Goal: Task Accomplishment & Management: Use online tool/utility

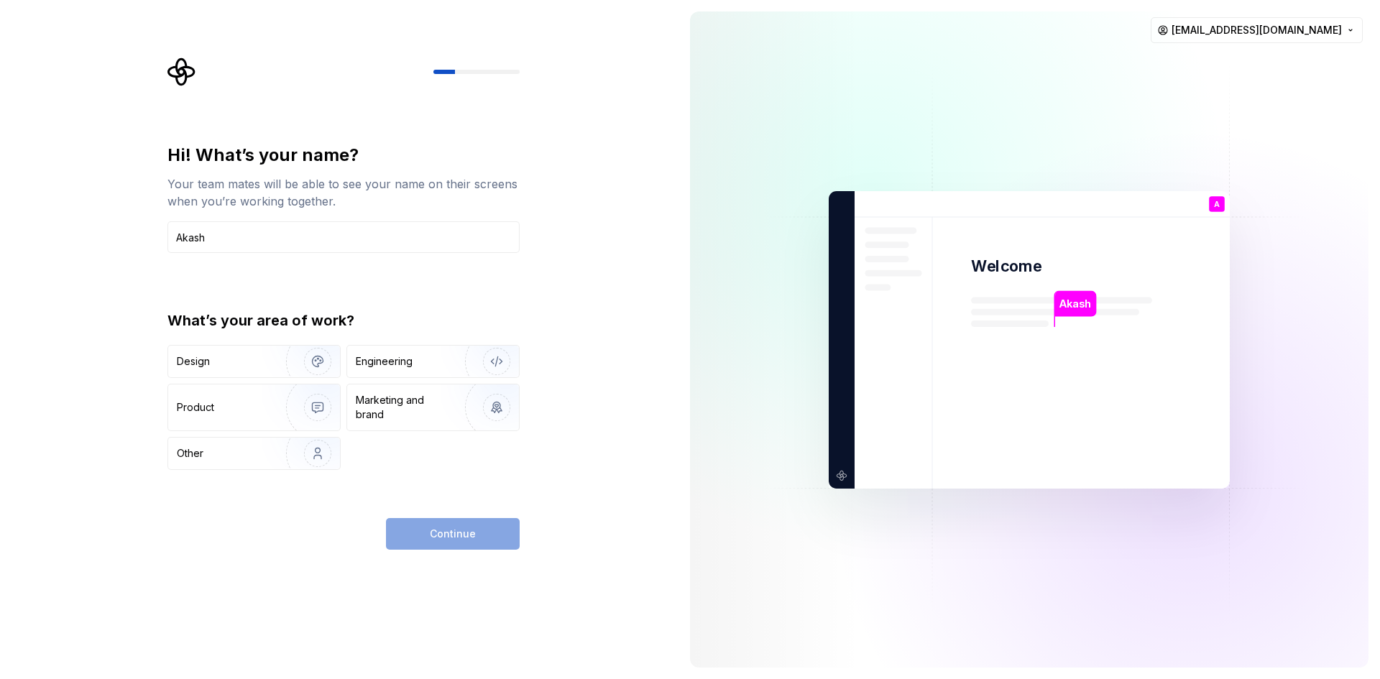
type input "Akash"
click at [477, 545] on div "Continue" at bounding box center [453, 534] width 134 height 32
click at [324, 362] on img "button" at bounding box center [308, 361] width 92 height 96
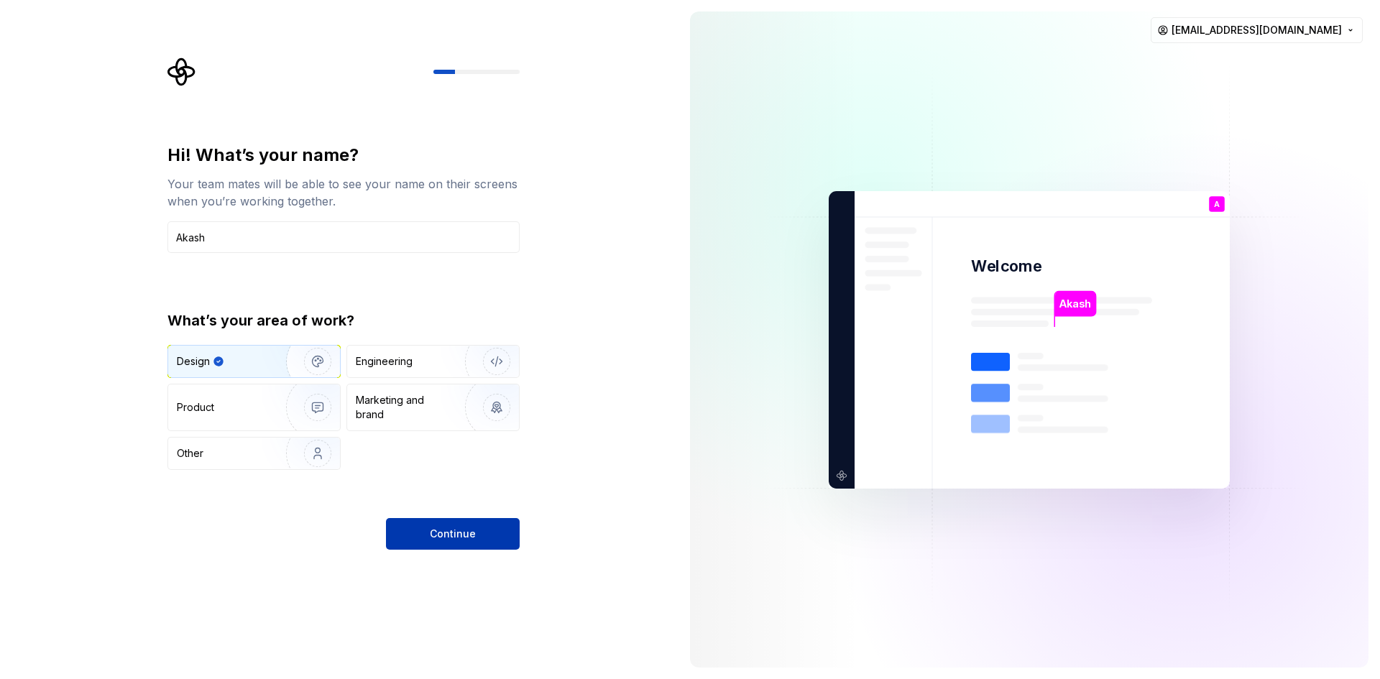
click at [446, 532] on span "Continue" at bounding box center [453, 534] width 46 height 14
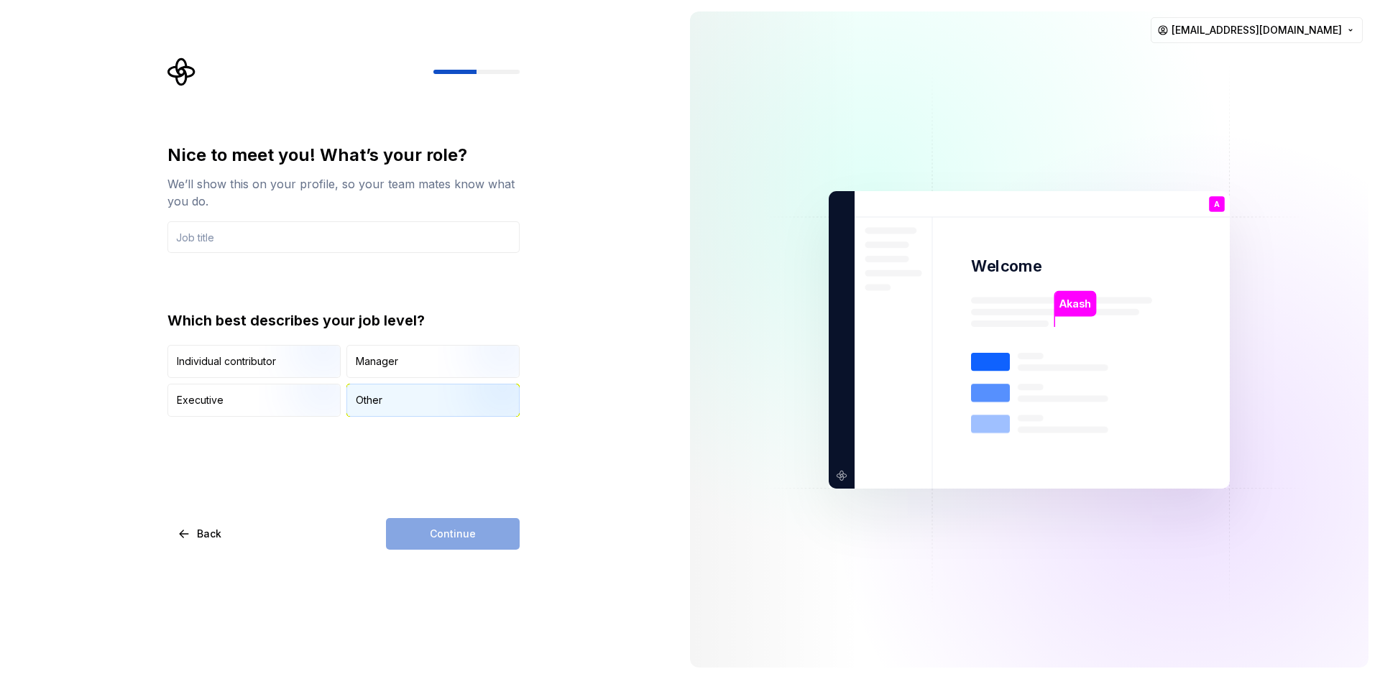
click at [384, 397] on div "Other" at bounding box center [433, 401] width 172 height 32
click at [430, 528] on div "Continue" at bounding box center [453, 534] width 134 height 32
click at [281, 238] on input "text" at bounding box center [343, 237] width 352 height 32
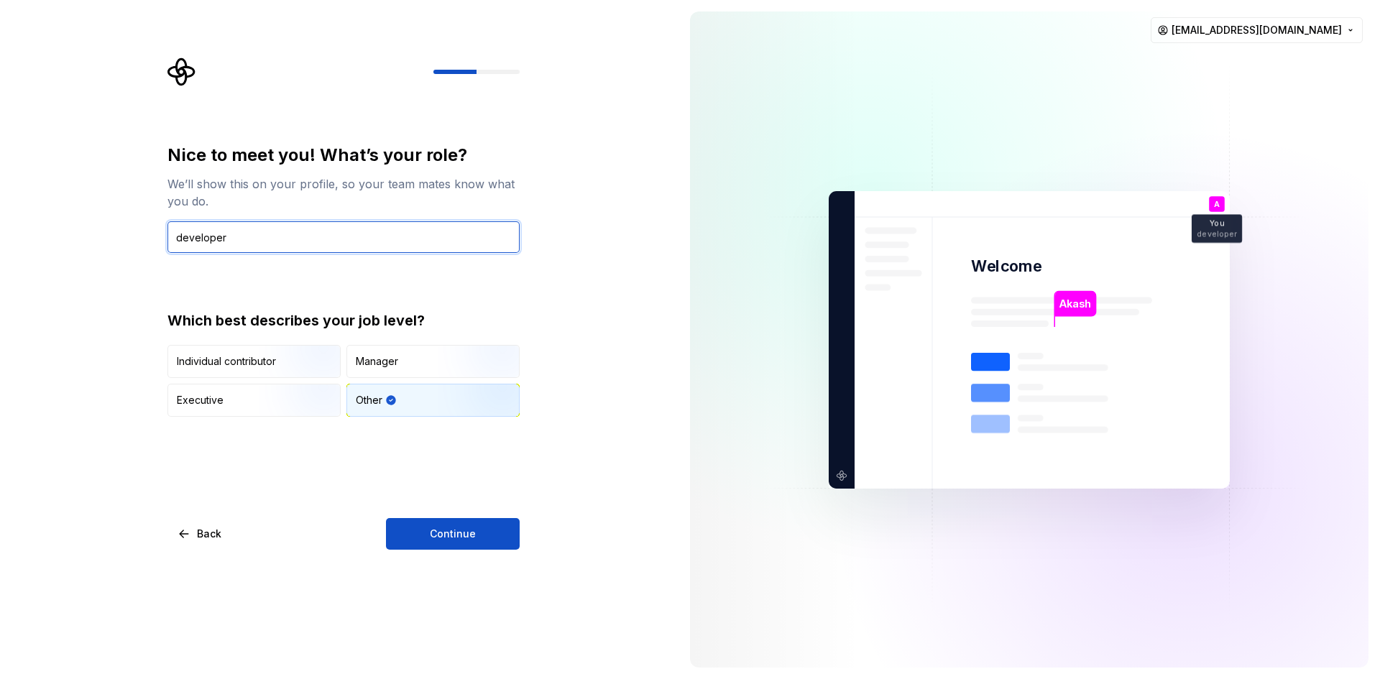
type input "developer"
type button "Other"
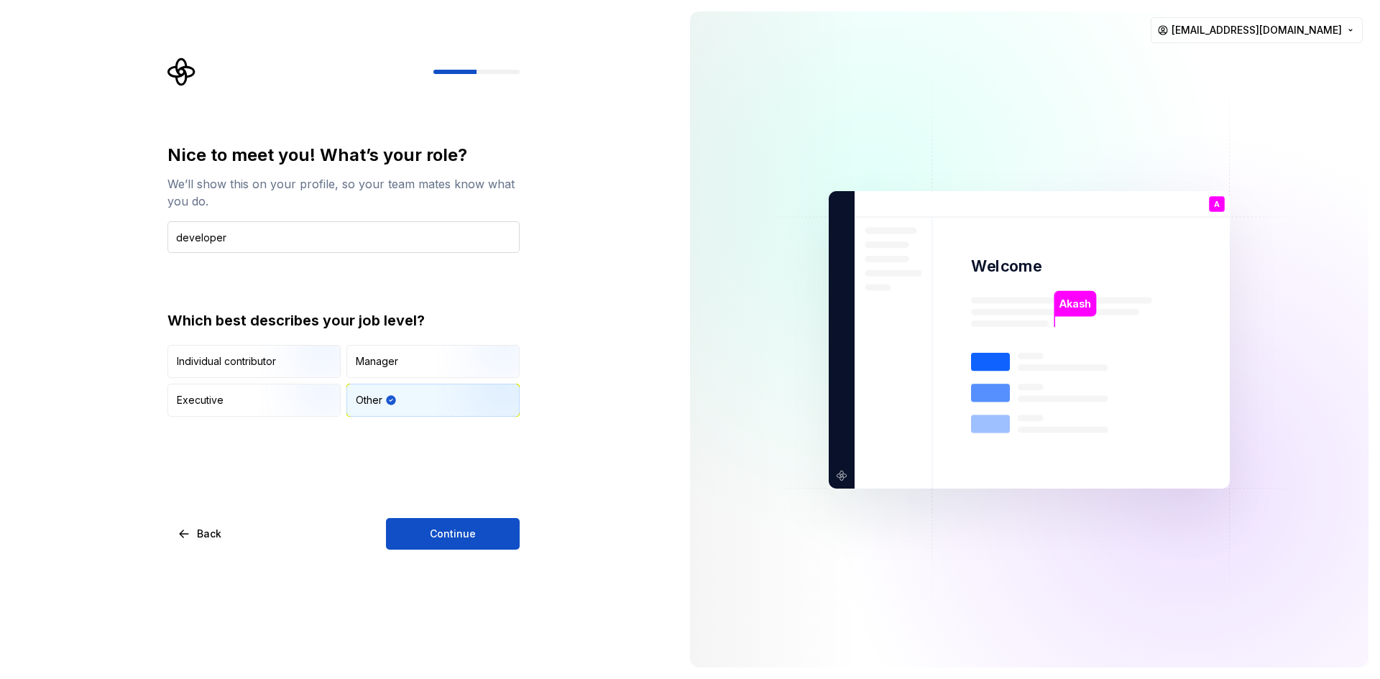
click at [386, 518] on button "Continue" at bounding box center [453, 534] width 134 height 32
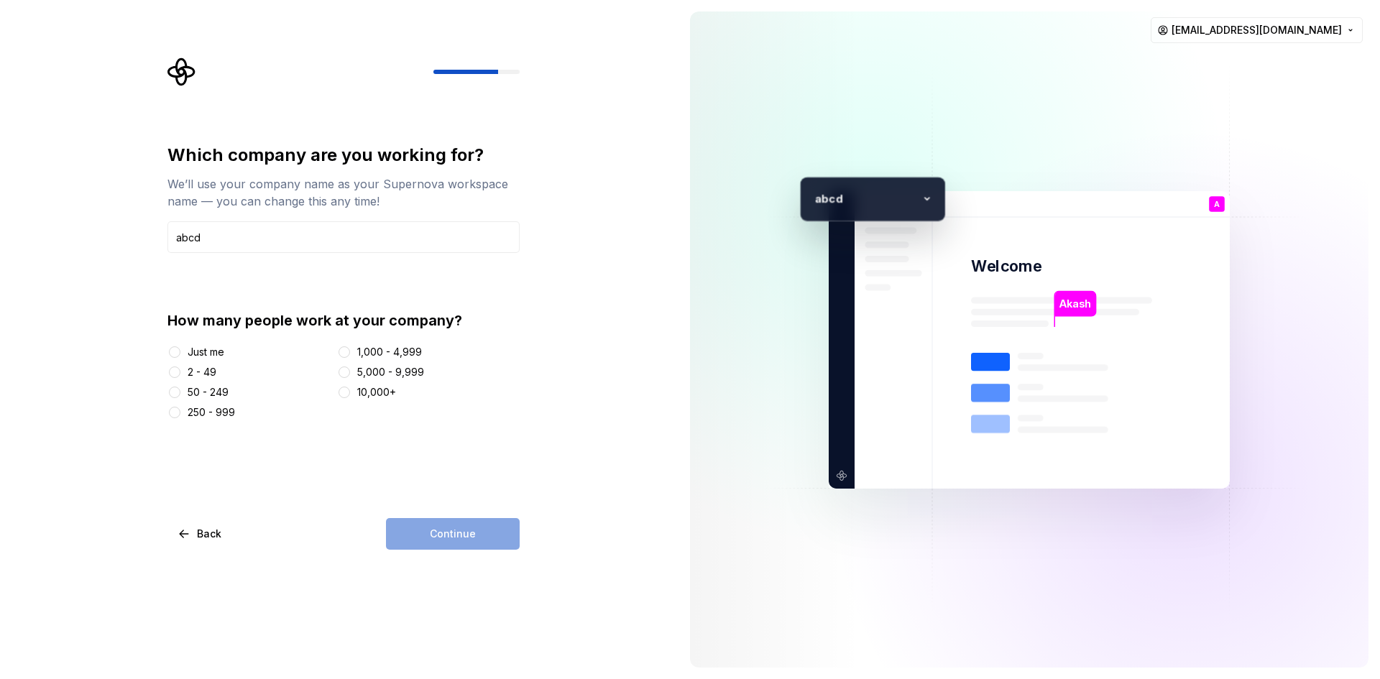
type input "abcd"
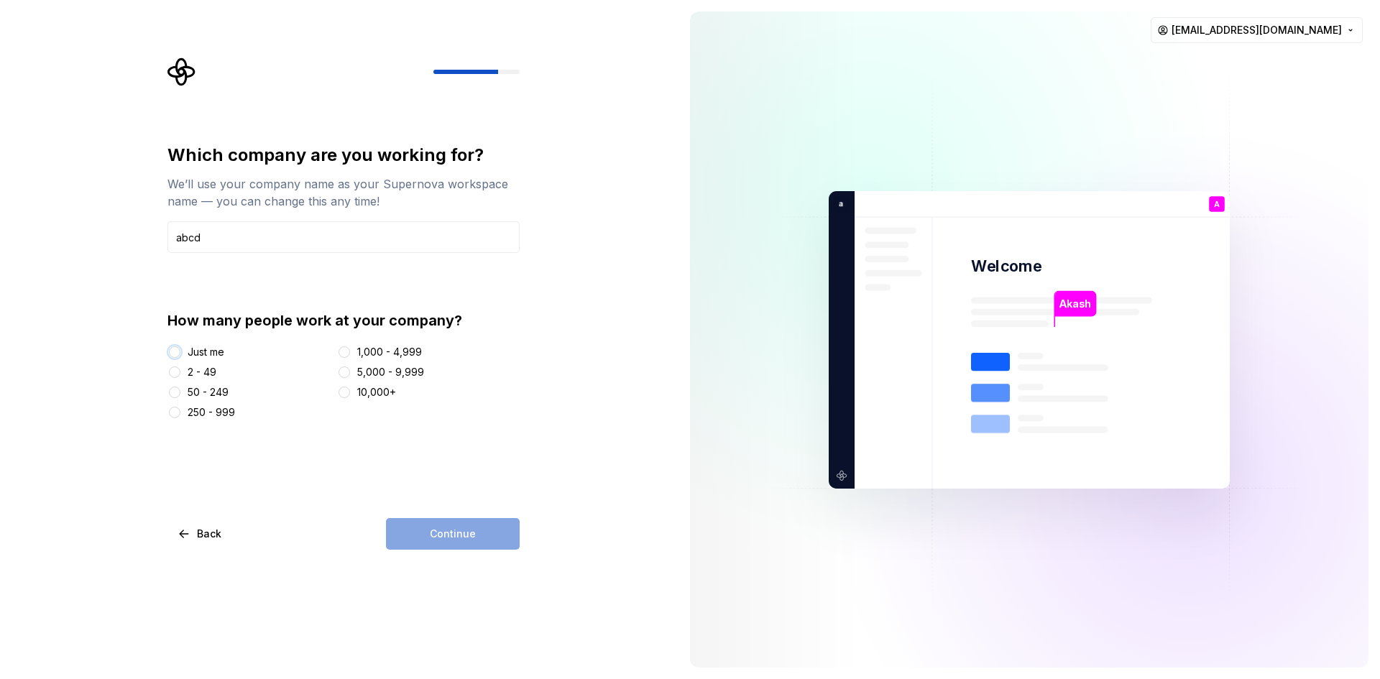
click at [179, 350] on button "Just me" at bounding box center [174, 351] width 11 height 11
click at [404, 533] on button "Continue" at bounding box center [453, 534] width 134 height 32
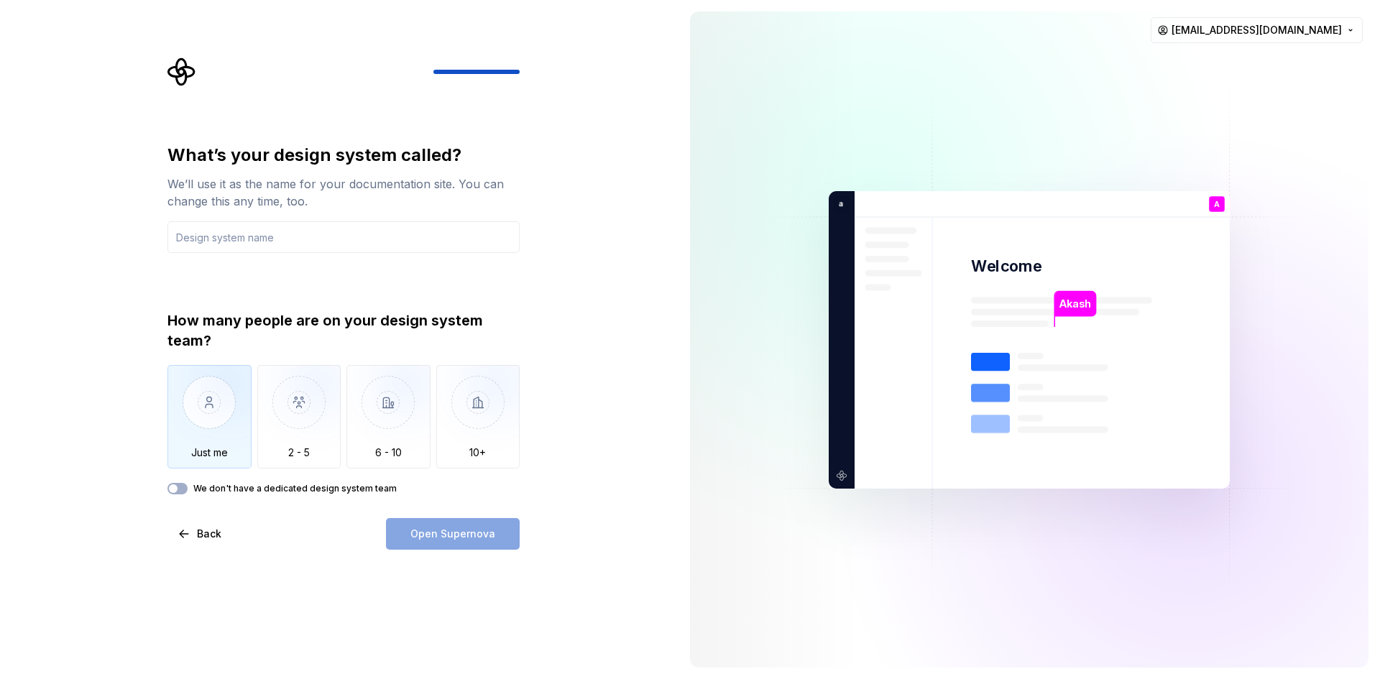
click at [224, 423] on img "button" at bounding box center [209, 413] width 84 height 96
click at [253, 244] on input "text" at bounding box center [343, 237] width 352 height 32
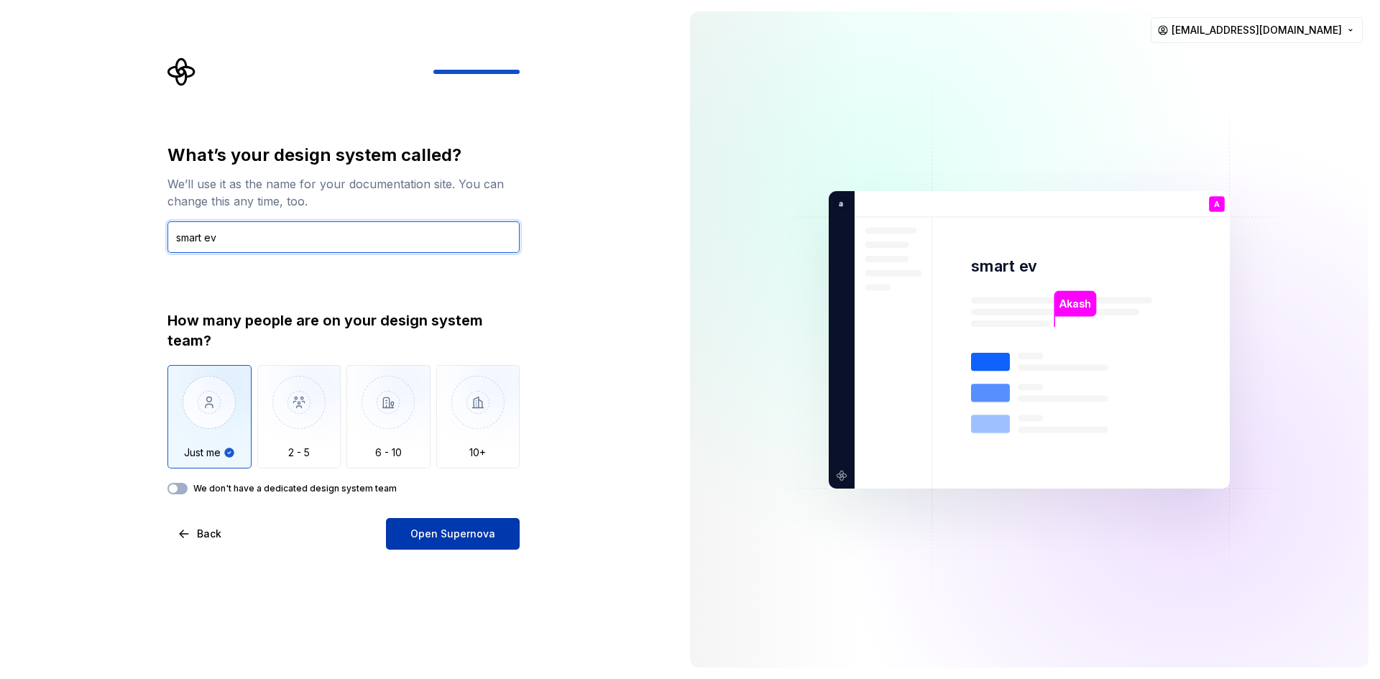
type input "smart ev"
click at [408, 522] on button "Open Supernova" at bounding box center [453, 534] width 134 height 32
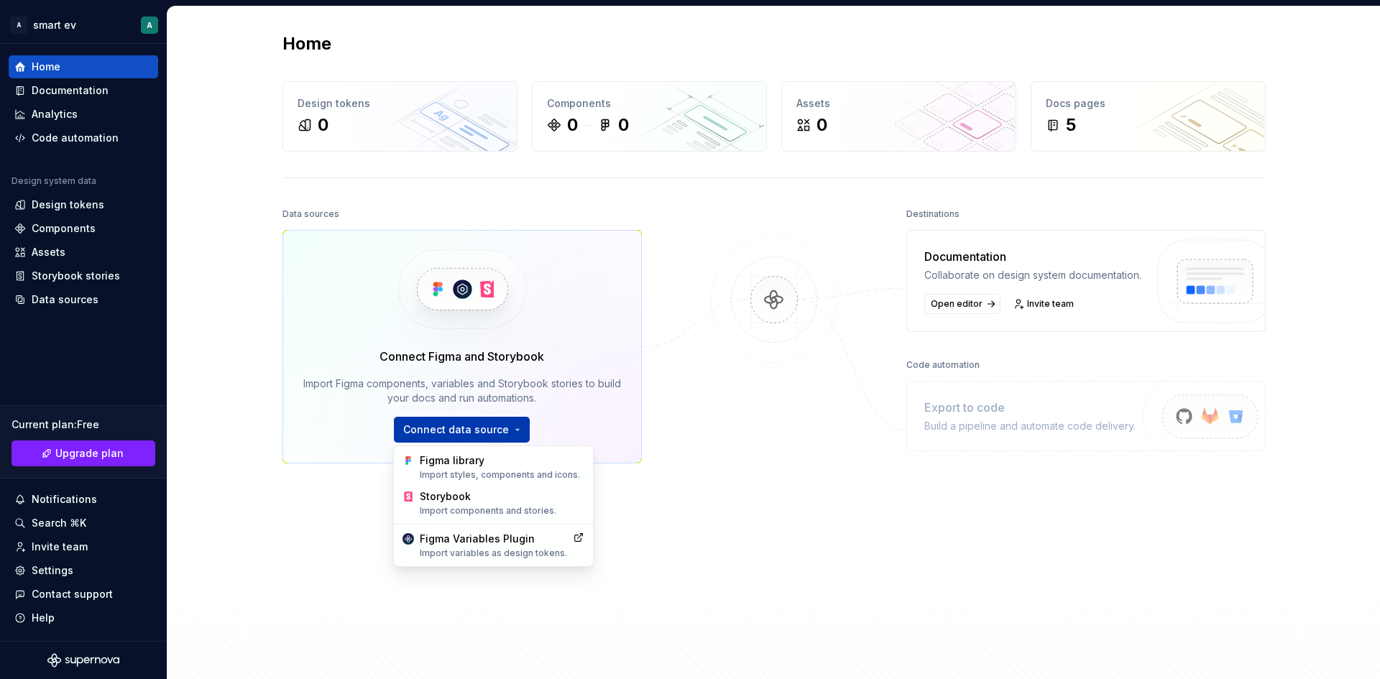
click at [482, 426] on html "A smart ev A Home Documentation Analytics Code automation Design system data De…" at bounding box center [690, 339] width 1380 height 679
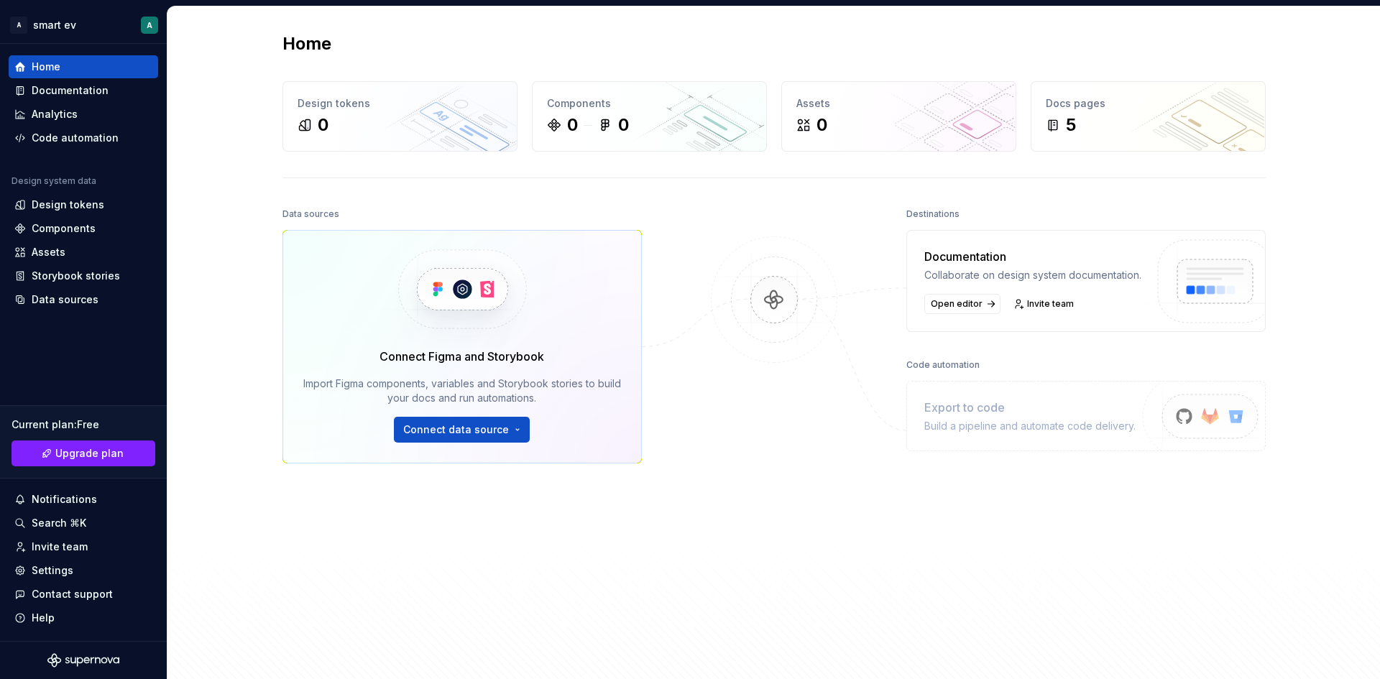
click at [684, 379] on html "A smart ev A Home Documentation Analytics Code automation Design system data De…" at bounding box center [690, 339] width 1380 height 679
click at [122, 133] on div "Code automation" at bounding box center [83, 138] width 138 height 14
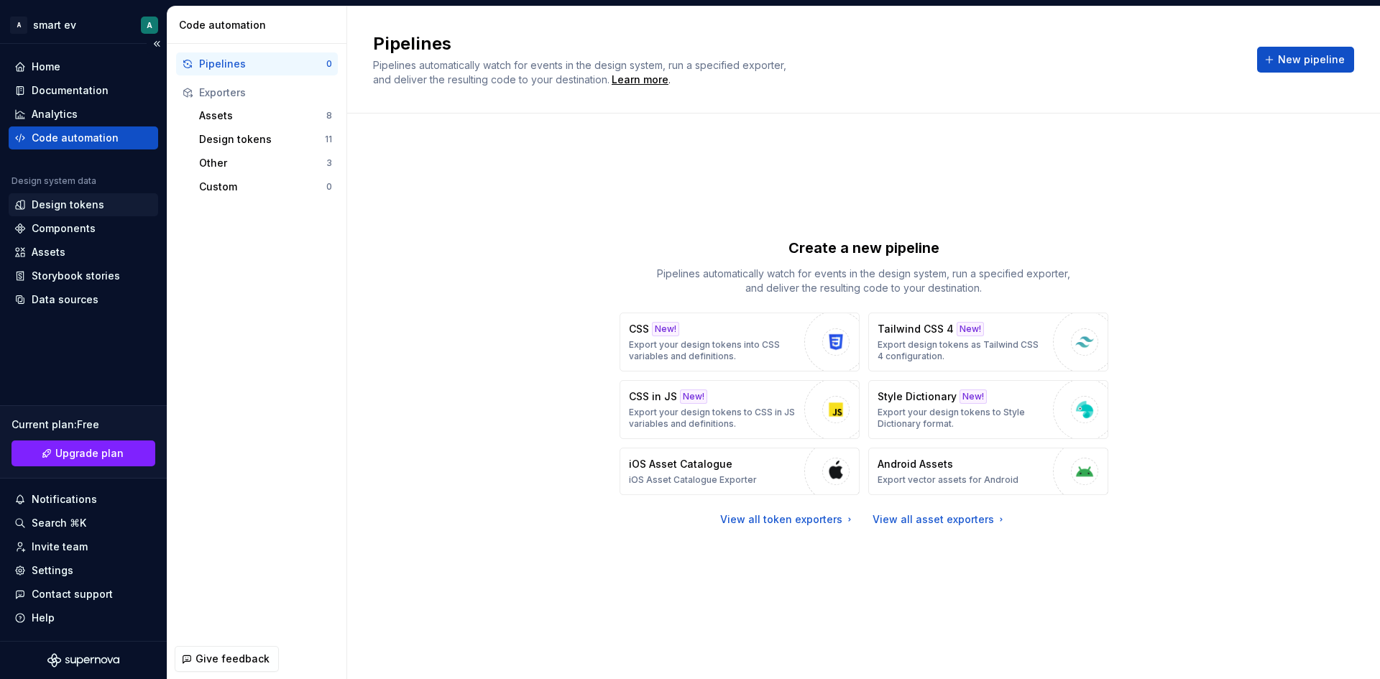
click at [92, 198] on div "Design tokens" at bounding box center [68, 205] width 73 height 14
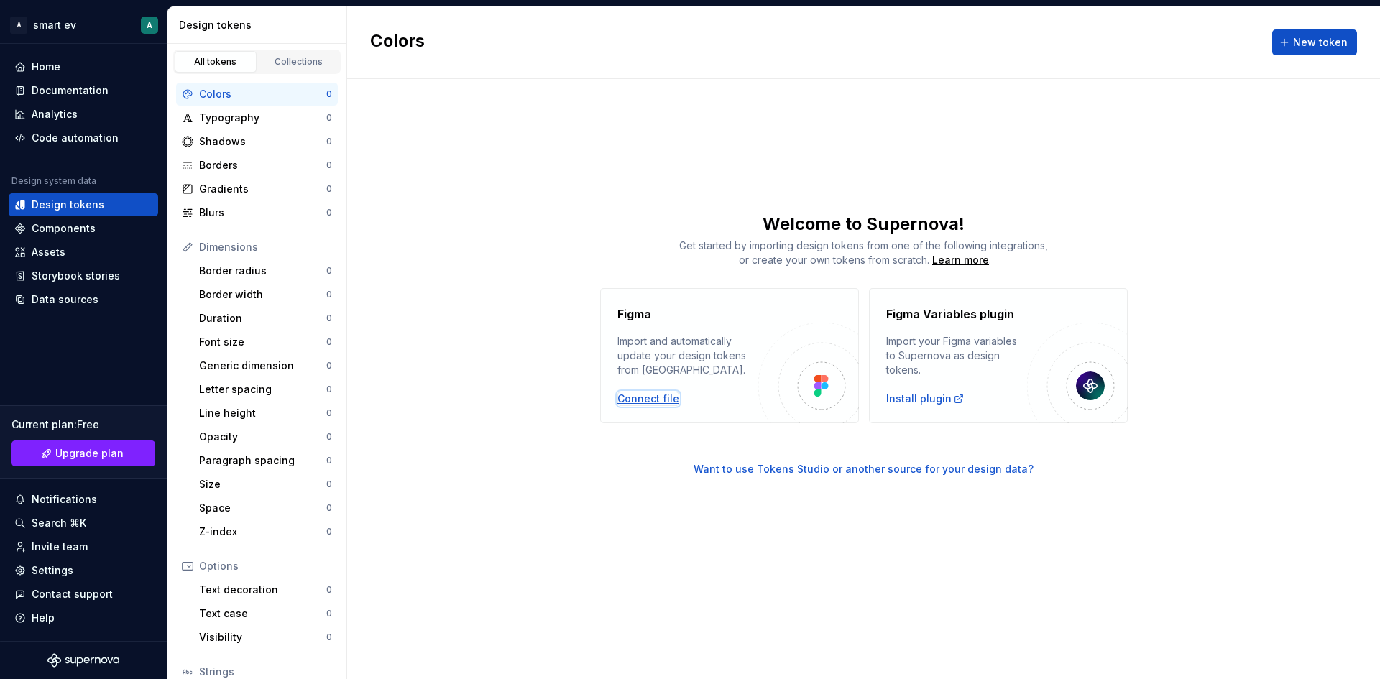
click at [660, 397] on div "Connect file" at bounding box center [648, 399] width 62 height 14
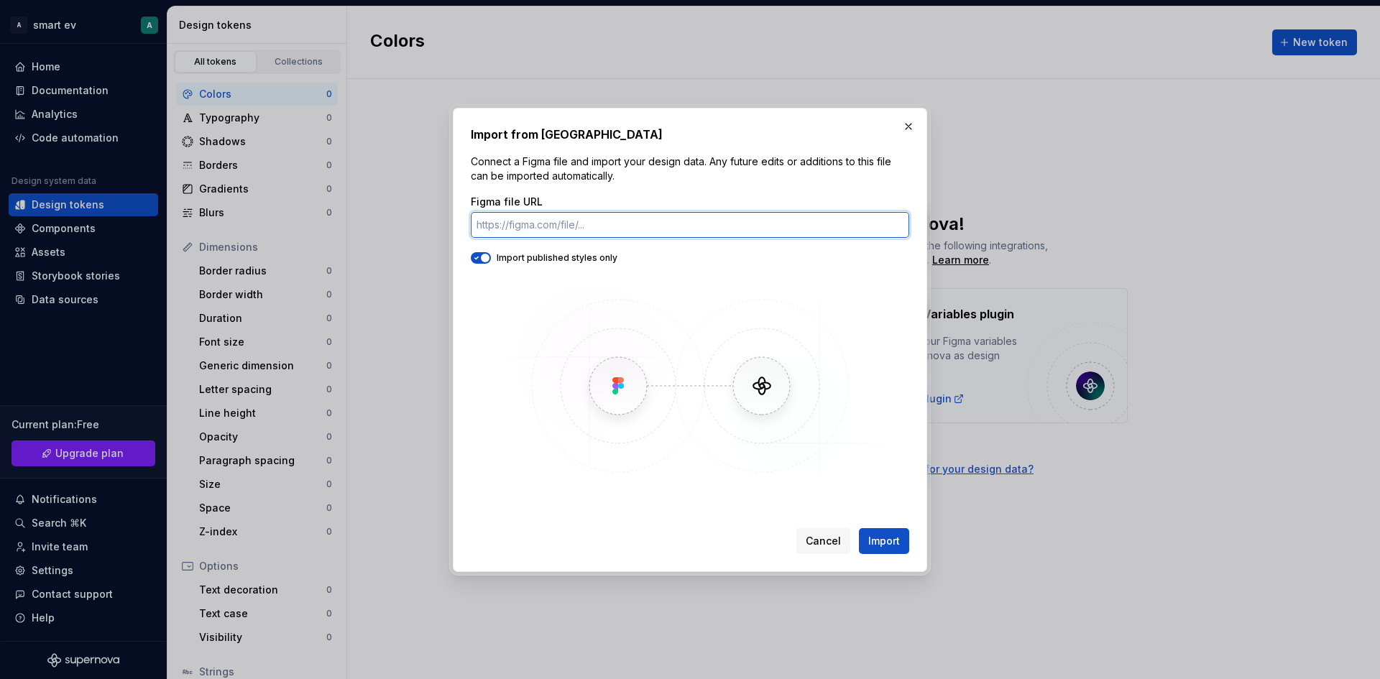
paste input "[URL][DOMAIN_NAME]"
type input "[URL][DOMAIN_NAME]"
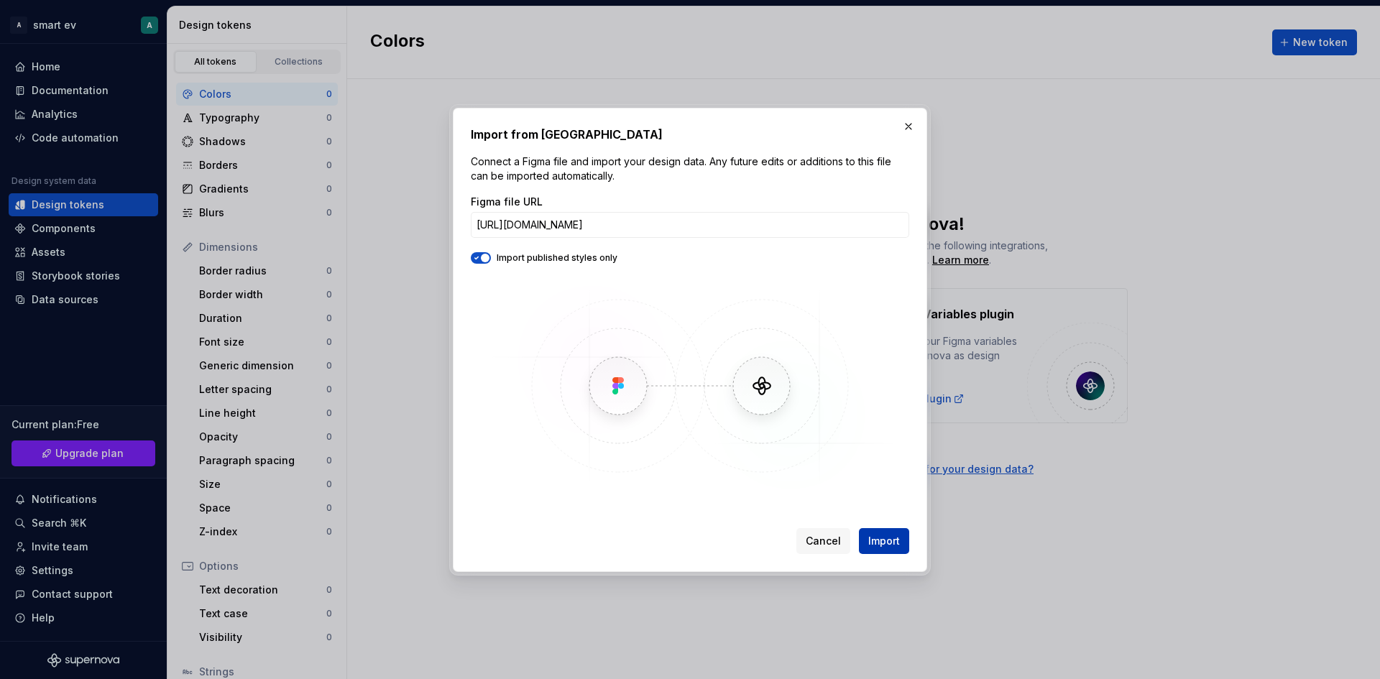
scroll to position [0, 0]
click at [879, 538] on span "Import" at bounding box center [884, 541] width 32 height 14
